Goal: Information Seeking & Learning: Learn about a topic

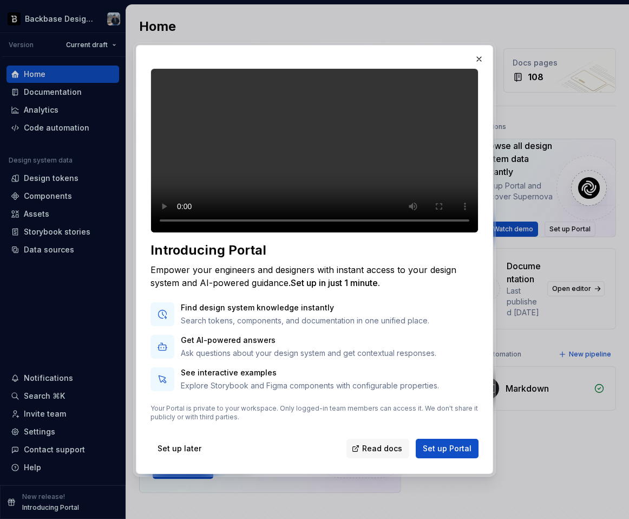
click at [145, 387] on div "Introducing Portal Empower your engineers and designers with instant access to …" at bounding box center [314, 259] width 357 height 429
click at [477, 51] on button "button" at bounding box center [479, 58] width 15 height 15
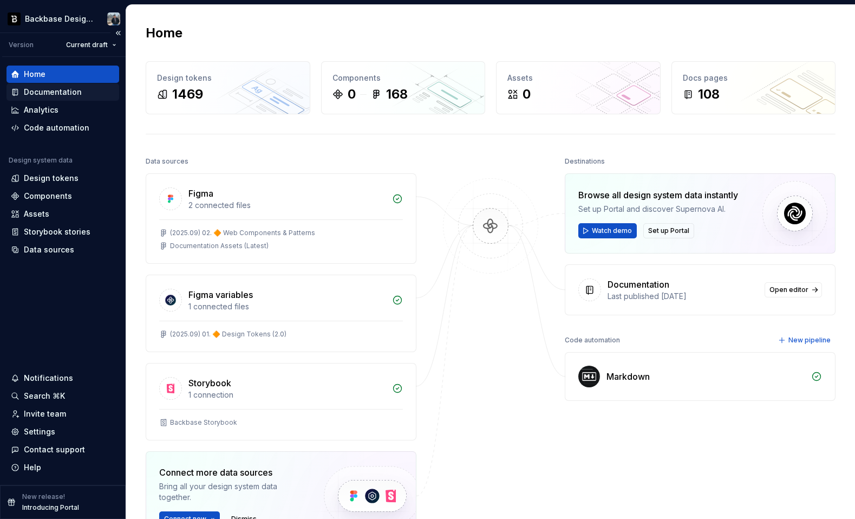
click at [55, 97] on div "Documentation" at bounding box center [53, 92] width 58 height 11
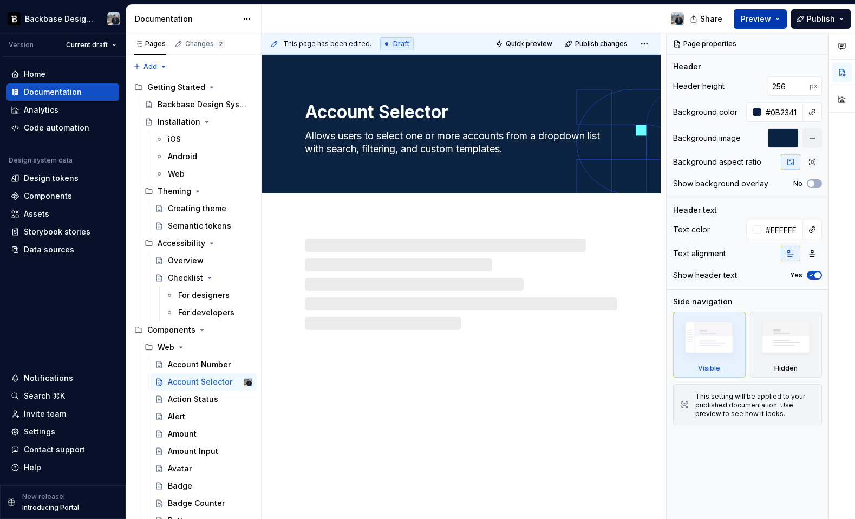
click at [746, 18] on span "Preview" at bounding box center [756, 19] width 30 height 11
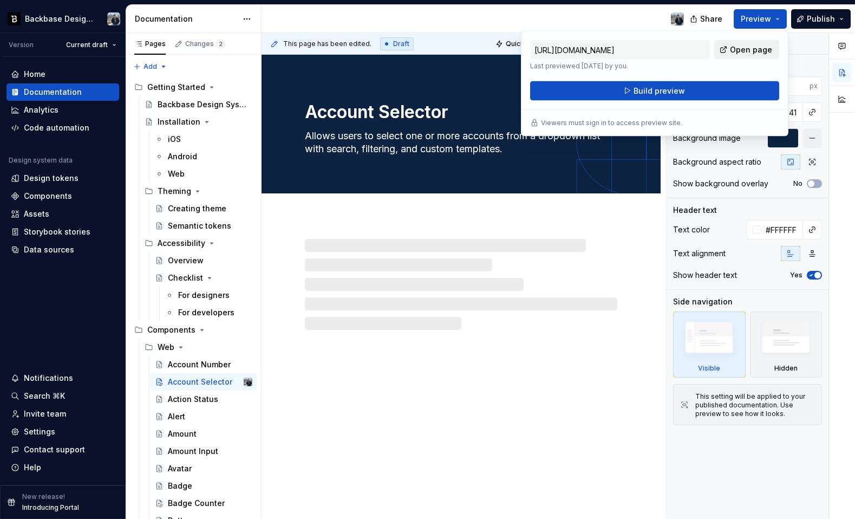
click at [746, 50] on span "Open page" at bounding box center [751, 49] width 42 height 11
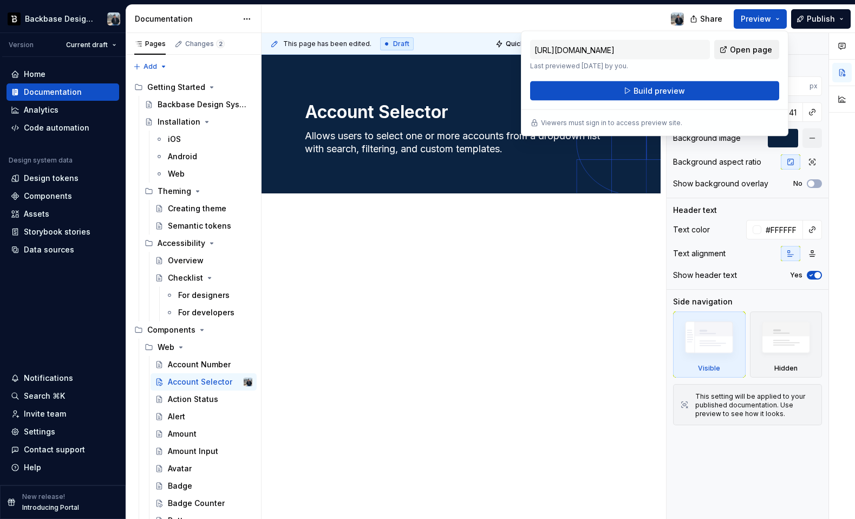
type textarea "*"
